Goal: Complete application form

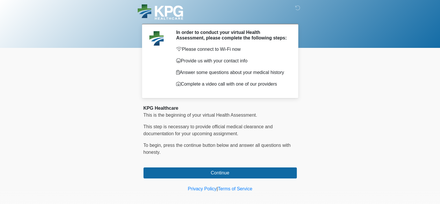
scroll to position [16, 0]
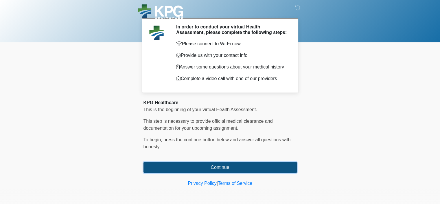
click at [214, 168] on button "Continue" at bounding box center [220, 167] width 153 height 11
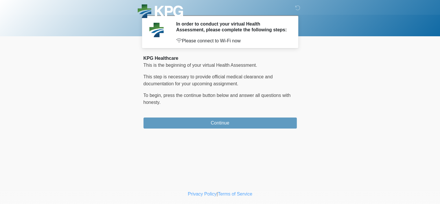
scroll to position [0, 0]
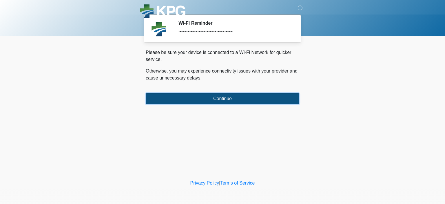
click at [226, 101] on button "Continue" at bounding box center [222, 98] width 153 height 11
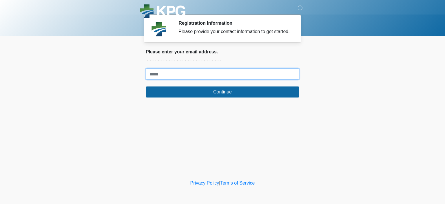
click at [216, 76] on input "Where should we email your response?" at bounding box center [222, 73] width 153 height 11
type input "**********"
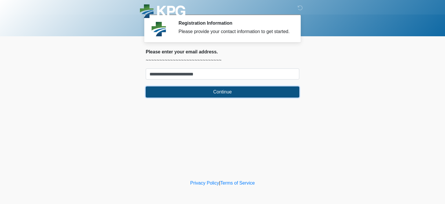
click at [215, 95] on button "Continue" at bounding box center [222, 91] width 153 height 11
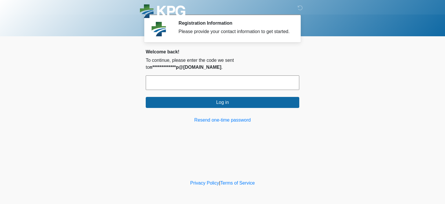
click at [217, 85] on input "text" at bounding box center [222, 82] width 153 height 14
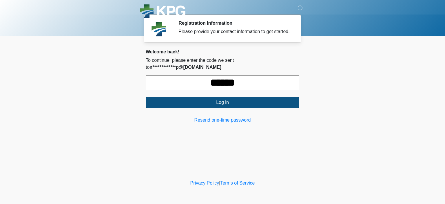
type input "******"
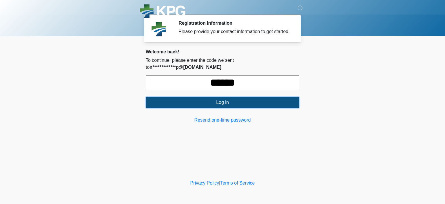
click at [215, 101] on button "Log in" at bounding box center [222, 102] width 153 height 11
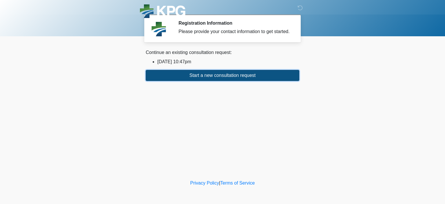
click at [240, 79] on button "Start a new consultation request" at bounding box center [222, 75] width 153 height 11
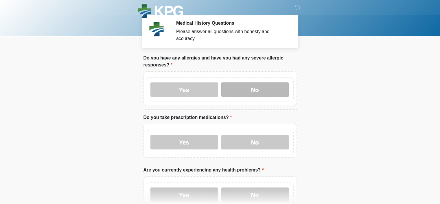
click at [250, 86] on label "No" at bounding box center [254, 89] width 67 height 14
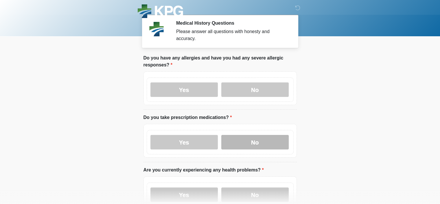
click at [252, 135] on label "No" at bounding box center [254, 142] width 67 height 14
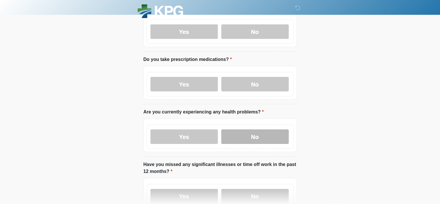
click at [252, 129] on label "No" at bounding box center [254, 136] width 67 height 14
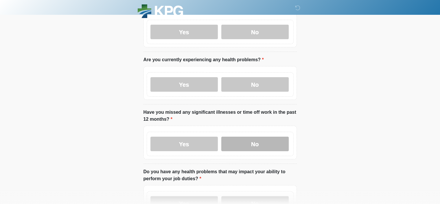
scroll to position [116, 0]
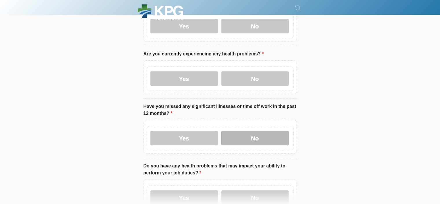
click at [251, 131] on label "No" at bounding box center [254, 138] width 67 height 14
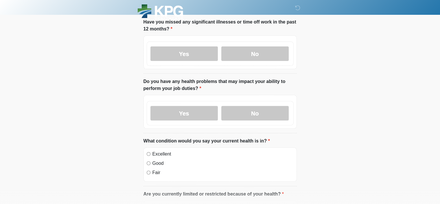
scroll to position [203, 0]
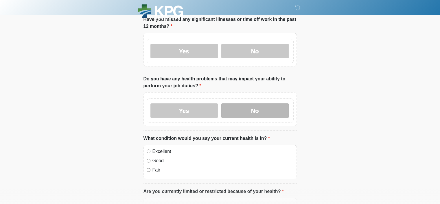
click at [252, 103] on label "No" at bounding box center [254, 110] width 67 height 14
click at [161, 148] on label "Excellent" at bounding box center [223, 151] width 141 height 7
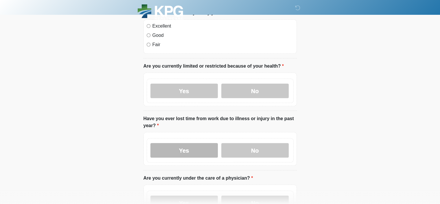
scroll to position [347, 0]
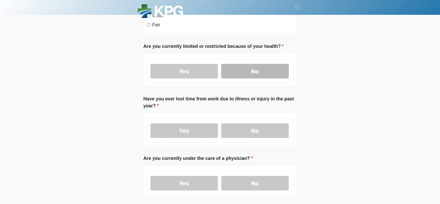
click at [255, 64] on label "No" at bounding box center [254, 71] width 67 height 14
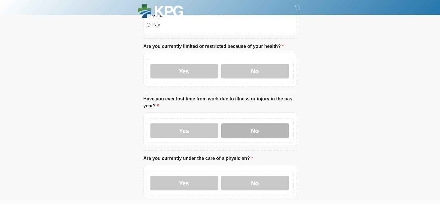
click at [249, 123] on label "No" at bounding box center [254, 130] width 67 height 14
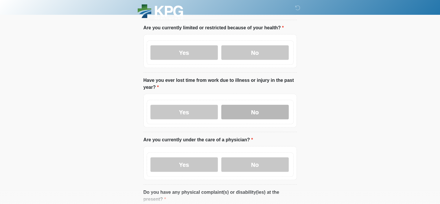
scroll to position [376, 0]
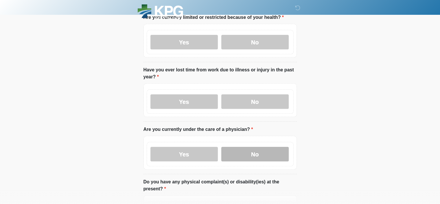
click at [243, 146] on label "No" at bounding box center [254, 153] width 67 height 14
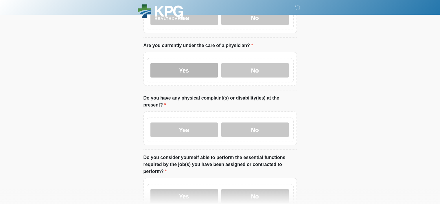
scroll to position [463, 0]
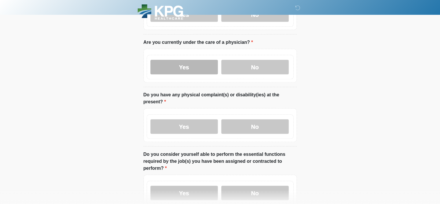
click at [192, 60] on label "Yes" at bounding box center [184, 67] width 67 height 14
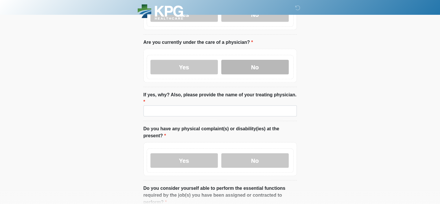
click at [254, 60] on label "No" at bounding box center [254, 67] width 67 height 14
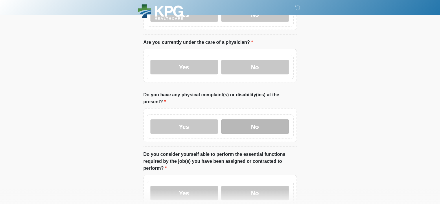
click at [251, 119] on label "No" at bounding box center [254, 126] width 67 height 14
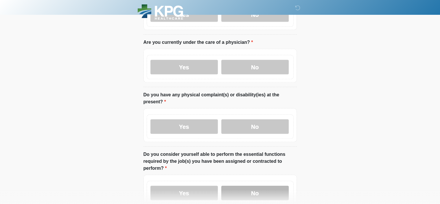
click at [248, 185] on label "No" at bounding box center [254, 192] width 67 height 14
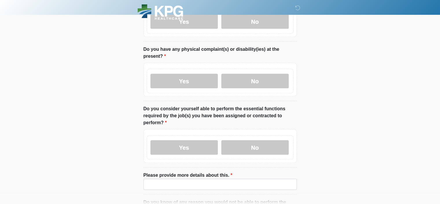
scroll to position [521, 0]
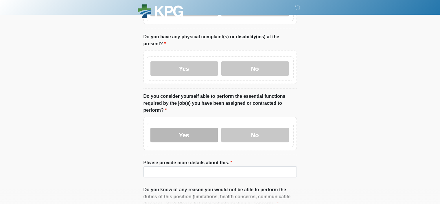
click at [177, 127] on label "Yes" at bounding box center [184, 134] width 67 height 14
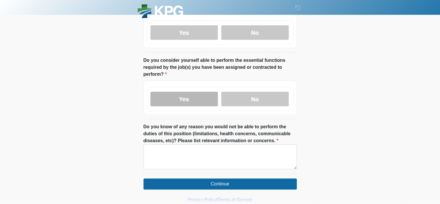
scroll to position [558, 0]
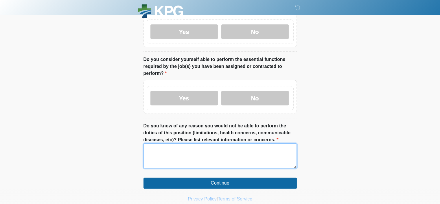
click at [186, 144] on textarea "Do you know of any reason you would not be able to perform the duties of this p…" at bounding box center [220, 155] width 153 height 25
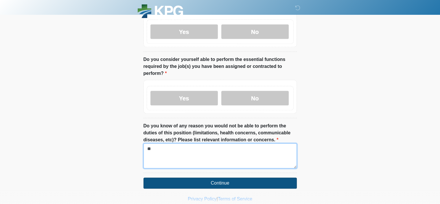
type textarea "**"
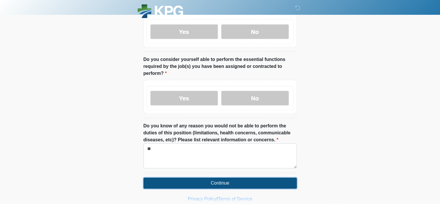
click at [199, 177] on button "Continue" at bounding box center [220, 182] width 153 height 11
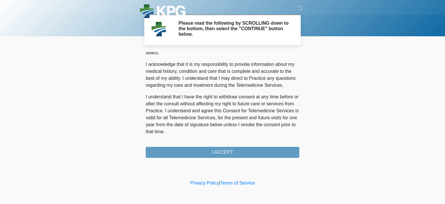
scroll to position [387, 0]
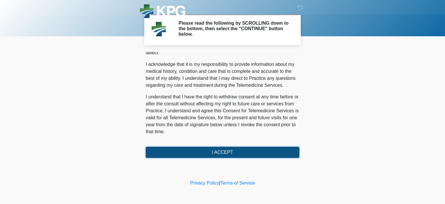
click at [201, 152] on button "I ACCEPT" at bounding box center [222, 151] width 153 height 11
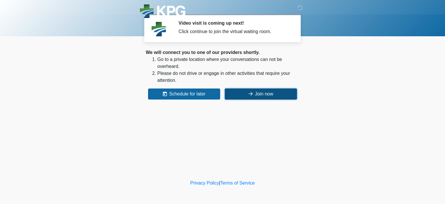
click at [255, 91] on button "Join now" at bounding box center [261, 93] width 72 height 11
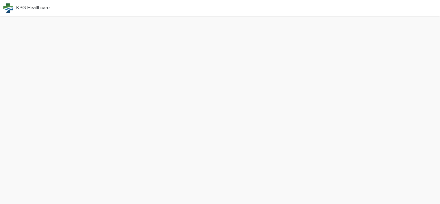
scroll to position [1, 0]
click at [43, 4] on span "KPG Healthcare" at bounding box center [33, 6] width 34 height 5
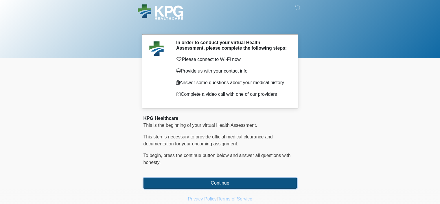
click at [228, 182] on button "Continue" at bounding box center [220, 182] width 153 height 11
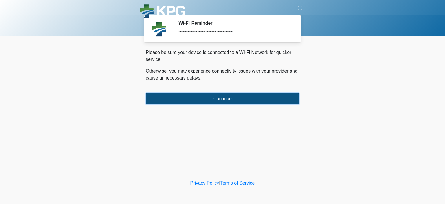
click at [238, 98] on button "Continue" at bounding box center [222, 98] width 153 height 11
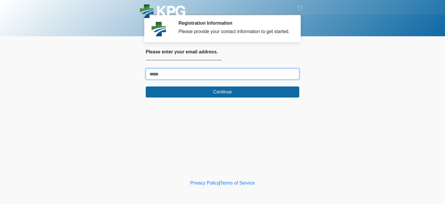
click at [237, 75] on input "Where should we email your response?" at bounding box center [222, 73] width 153 height 11
type input "**********"
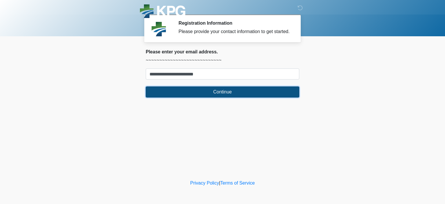
click at [224, 91] on button "Continue" at bounding box center [222, 91] width 153 height 11
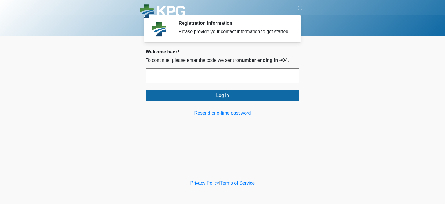
click at [226, 78] on input "text" at bounding box center [222, 75] width 153 height 14
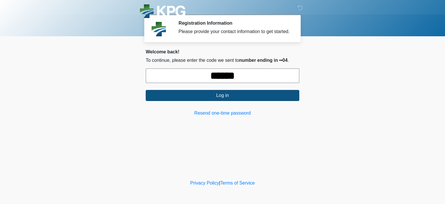
type input "******"
click at [224, 92] on button "Log in" at bounding box center [222, 95] width 153 height 11
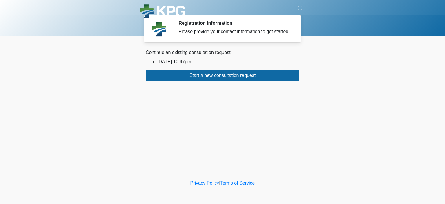
click at [153, 6] on img at bounding box center [162, 11] width 45 height 15
